Goal: Transaction & Acquisition: Obtain resource

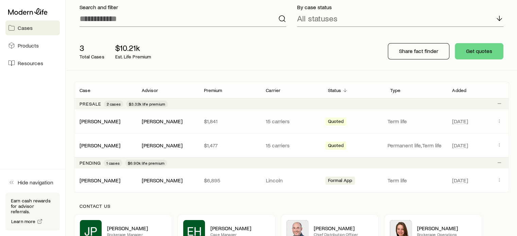
scroll to position [68, 0]
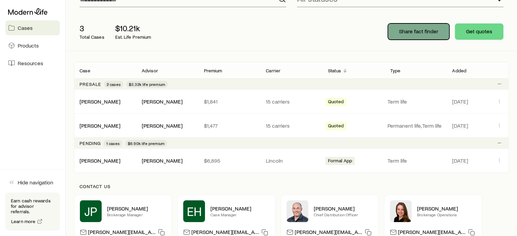
click at [412, 32] on p "Share fact finder" at bounding box center [418, 31] width 39 height 7
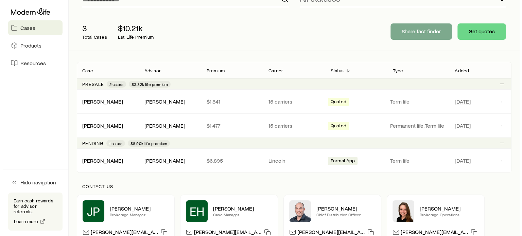
scroll to position [0, 0]
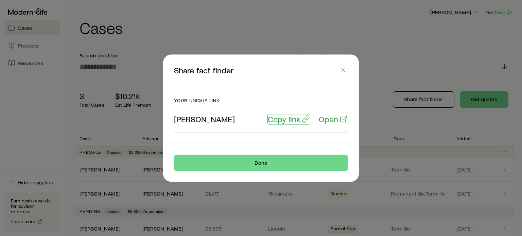
click at [290, 121] on p "Copy link" at bounding box center [284, 119] width 33 height 10
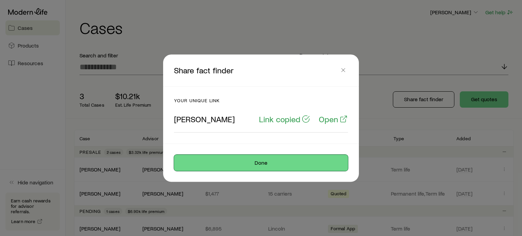
click at [256, 163] on button "Done" at bounding box center [261, 163] width 174 height 16
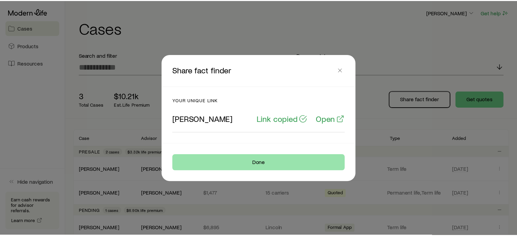
scroll to position [68, 0]
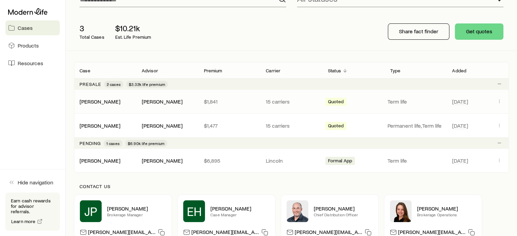
click at [335, 101] on span "Quoted" at bounding box center [336, 102] width 16 height 7
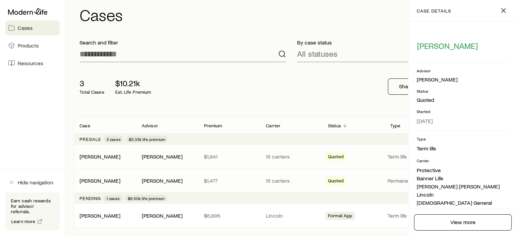
scroll to position [0, 0]
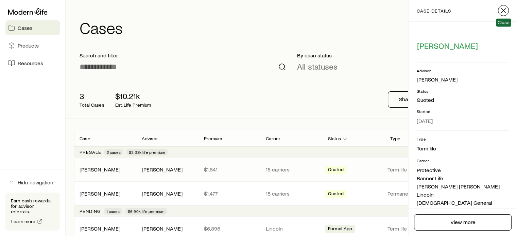
click at [502, 10] on icon "button" at bounding box center [503, 10] width 8 height 8
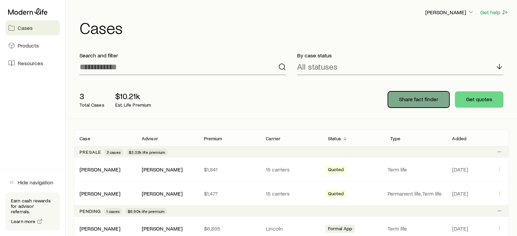
click at [422, 102] on p "Share fact finder" at bounding box center [418, 99] width 39 height 7
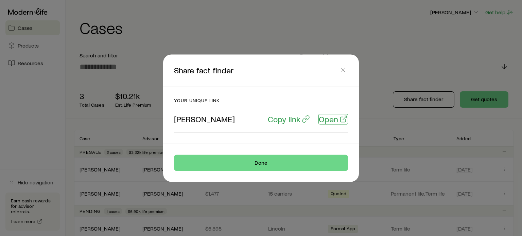
click at [330, 121] on p "Open" at bounding box center [328, 119] width 19 height 10
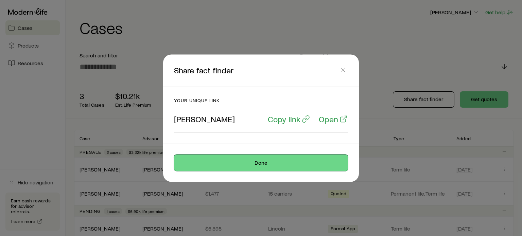
click at [296, 161] on button "Done" at bounding box center [261, 163] width 174 height 16
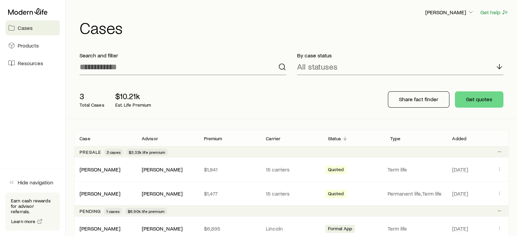
click at [27, 27] on span "Cases" at bounding box center [25, 27] width 15 height 7
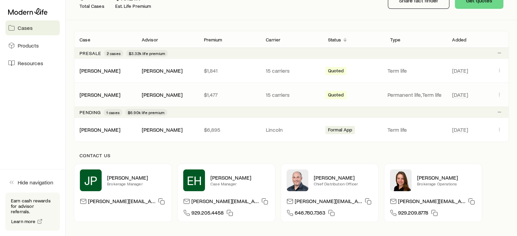
scroll to position [84, 0]
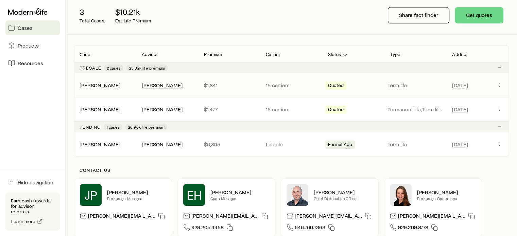
click at [165, 86] on div "[PERSON_NAME]" at bounding box center [162, 85] width 41 height 7
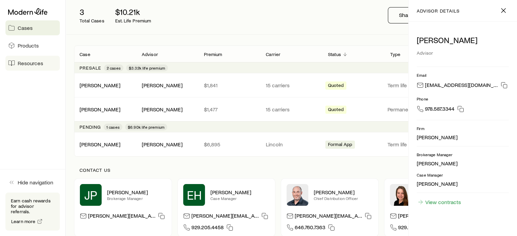
click at [18, 61] on span "Resources" at bounding box center [30, 63] width 25 height 7
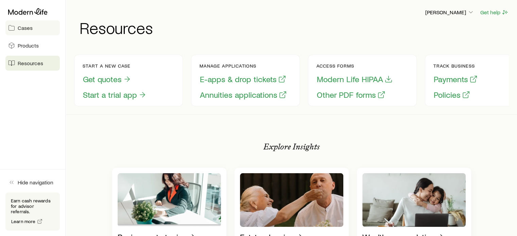
click at [30, 25] on span "Cases" at bounding box center [25, 27] width 15 height 7
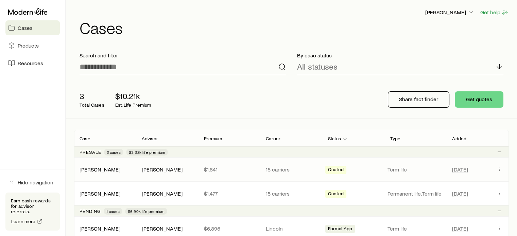
click at [331, 172] on span "Quoted" at bounding box center [336, 170] width 16 height 7
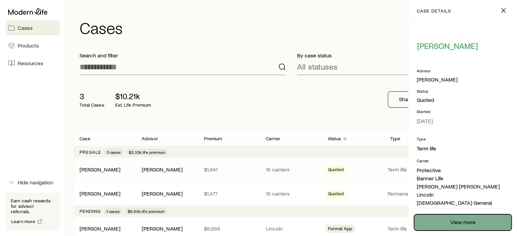
click at [447, 221] on link "View more" at bounding box center [463, 223] width 98 height 16
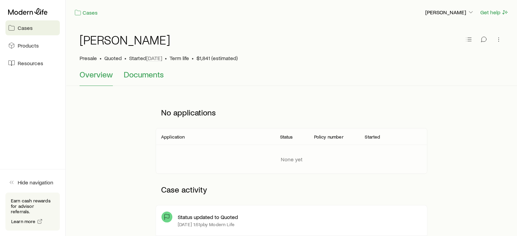
click at [151, 75] on span "Documents" at bounding box center [144, 75] width 40 height 10
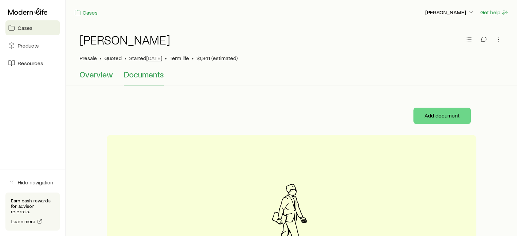
click at [92, 76] on span "Overview" at bounding box center [96, 75] width 33 height 10
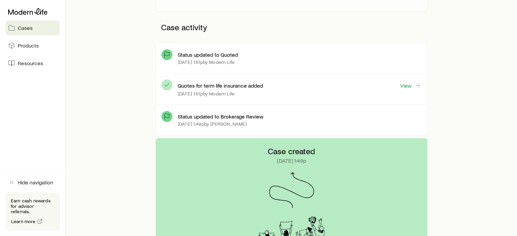
scroll to position [170, 0]
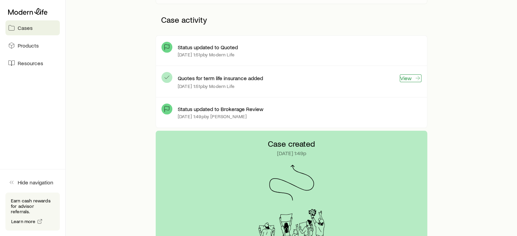
click at [407, 79] on link "View" at bounding box center [411, 78] width 22 height 8
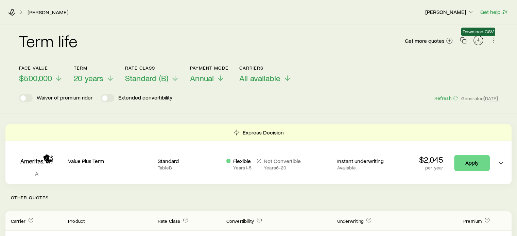
click at [476, 40] on icon "Download CSV" at bounding box center [478, 40] width 7 height 7
